Goal: Information Seeking & Learning: Learn about a topic

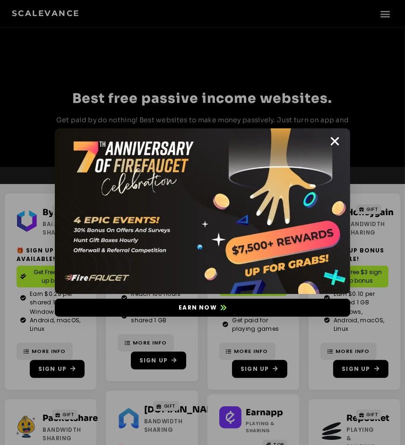
click at [312, 78] on div "Earn now" at bounding box center [202, 222] width 405 height 445
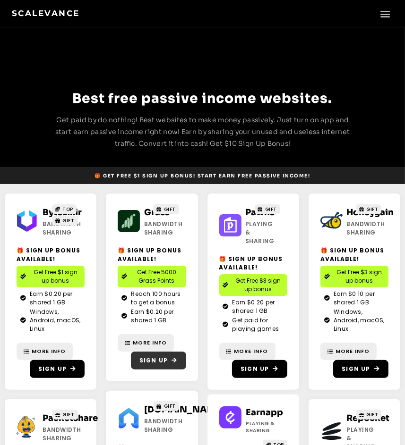
click at [159, 357] on span "Sign Up" at bounding box center [153, 360] width 28 height 8
click at [164, 208] on span "GIFT" at bounding box center [170, 209] width 12 height 7
click at [235, 234] on img at bounding box center [230, 225] width 22 height 22
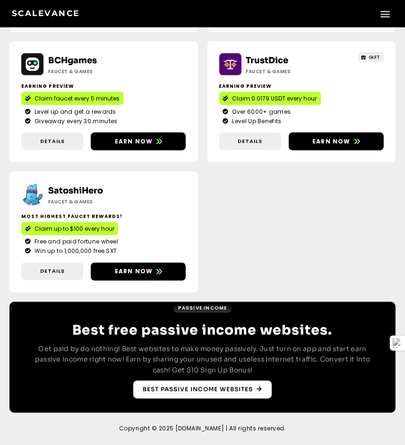
scroll to position [1180, 0]
click at [207, 395] on link "Best Passive Income websites" at bounding box center [202, 390] width 138 height 18
